Goal: Information Seeking & Learning: Learn about a topic

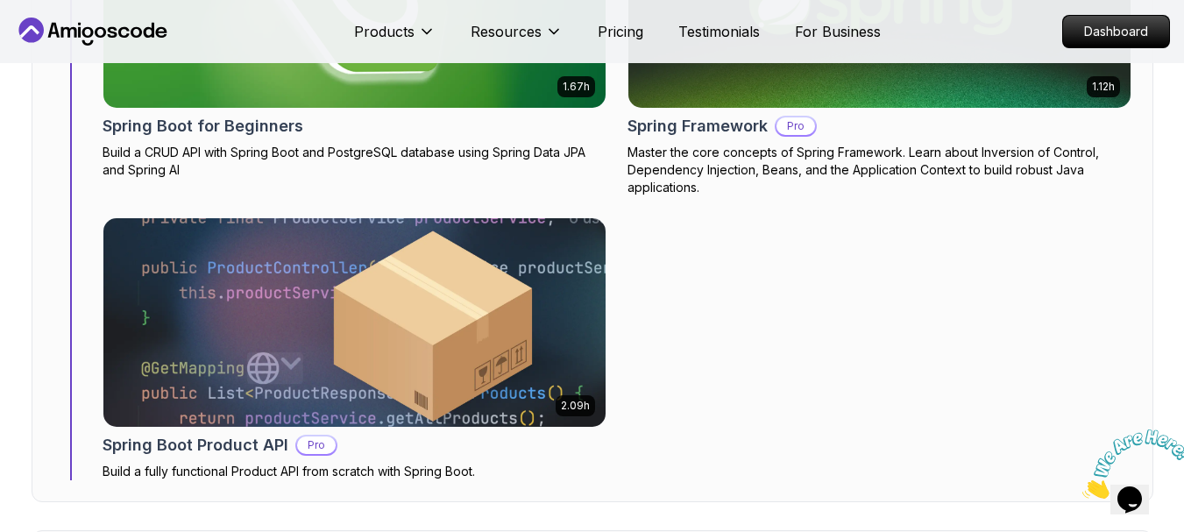
scroll to position [6675, 0]
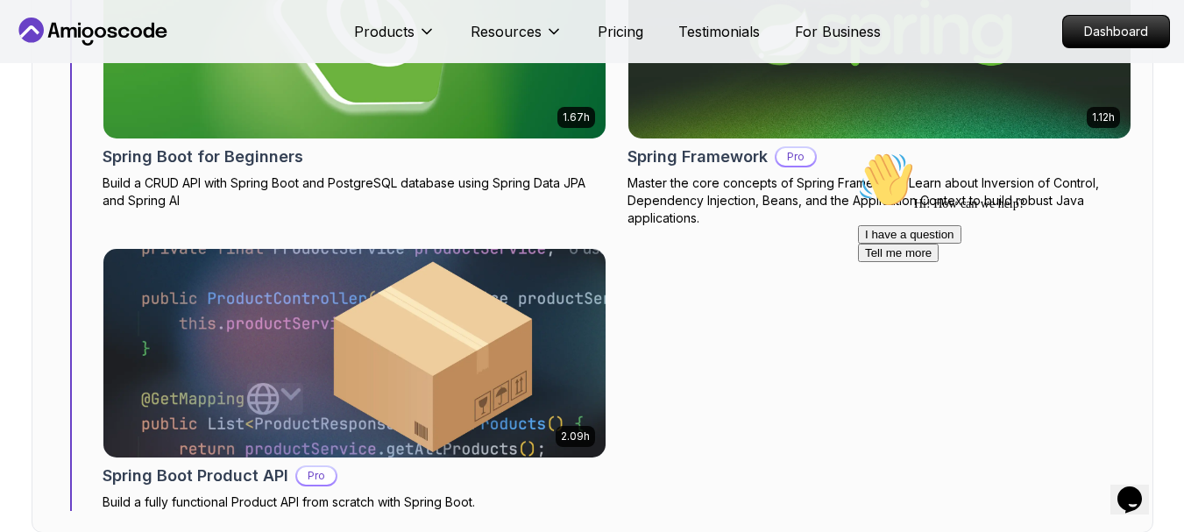
click at [622, 167] on div "1.67h NEW Spring Boot for Beginners Build a CRUD API with Spring Boot and Postg…" at bounding box center [617, 220] width 1029 height 582
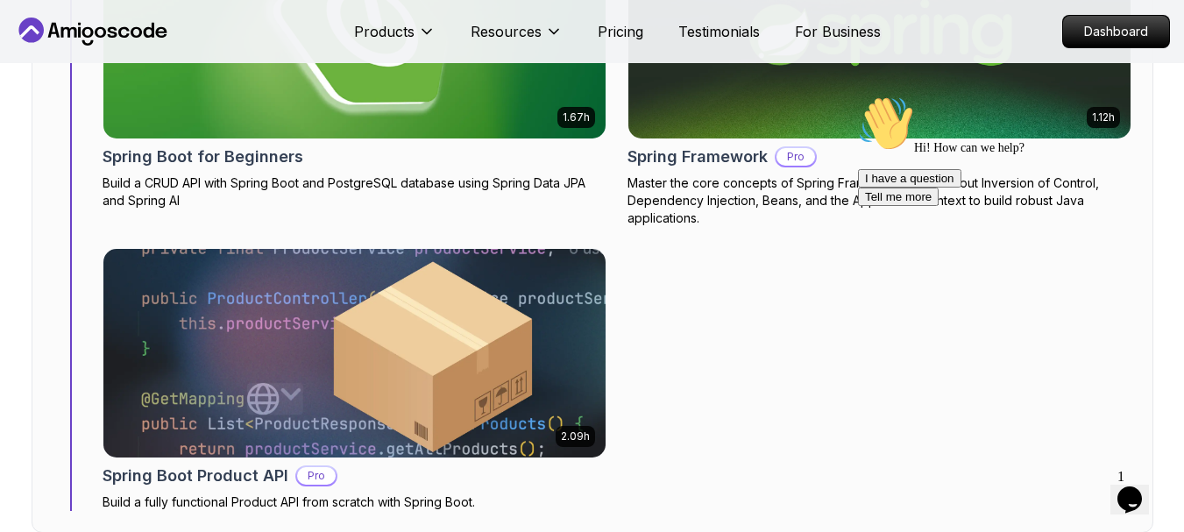
click at [619, 145] on div "1.67h NEW Spring Boot for Beginners Build a CRUD API with Spring Boot and Postg…" at bounding box center [617, 220] width 1029 height 582
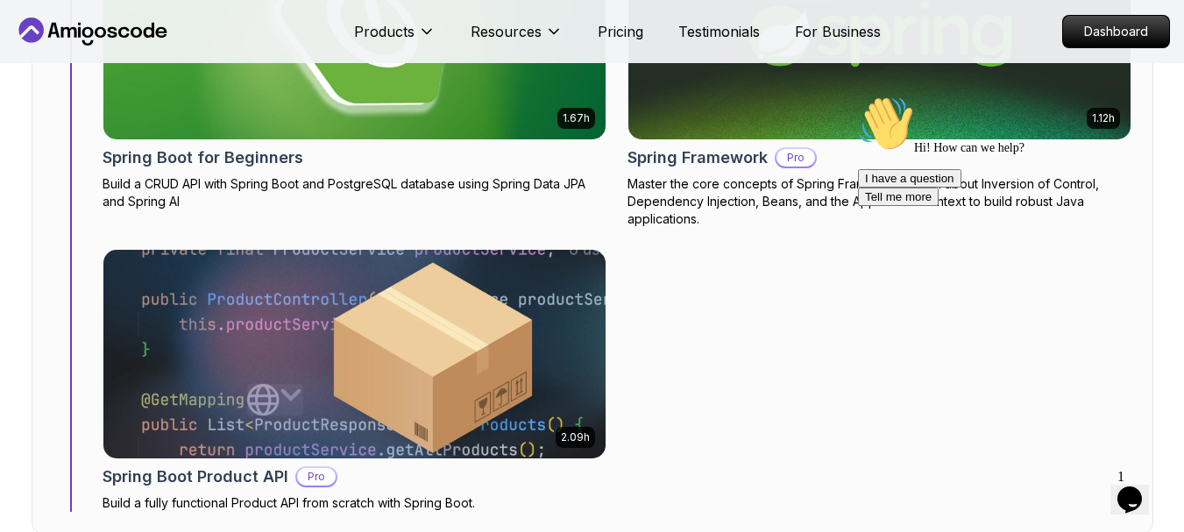
scroll to position [6672, 0]
